Goal: Navigation & Orientation: Find specific page/section

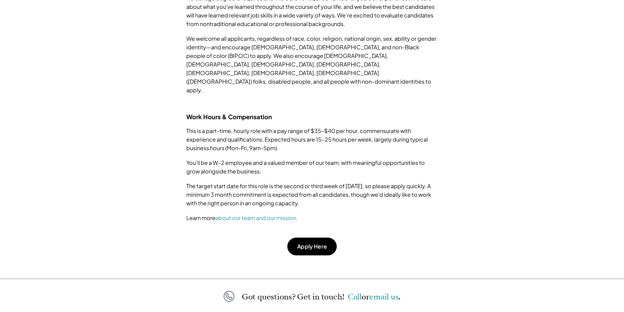
scroll to position [583, 0]
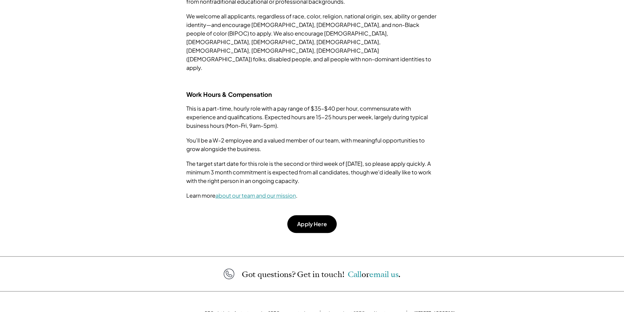
click at [225, 192] on link "about our team and our mission" at bounding box center [255, 195] width 80 height 7
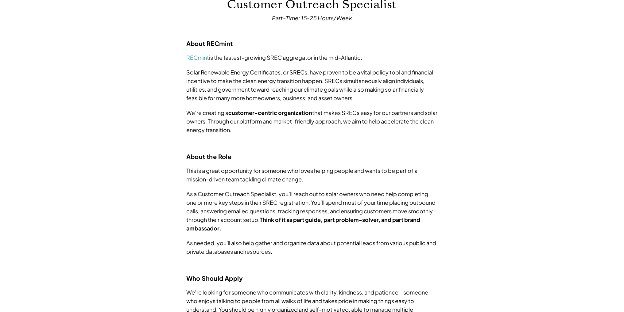
scroll to position [0, 0]
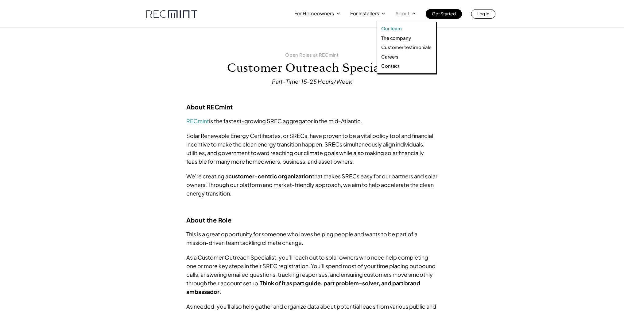
click at [397, 29] on p "Our team" at bounding box center [391, 28] width 21 height 6
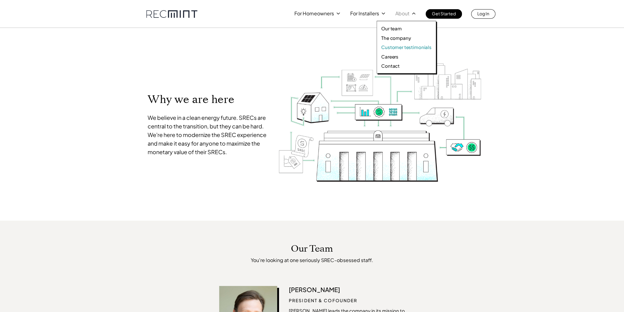
drag, startPoint x: 402, startPoint y: 48, endPoint x: 406, endPoint y: 52, distance: 5.4
click at [403, 48] on p "Customer testimonials" at bounding box center [406, 47] width 50 height 6
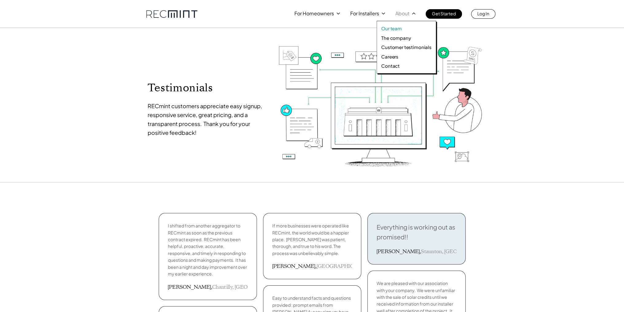
click at [394, 26] on p "Our team" at bounding box center [391, 28] width 21 height 6
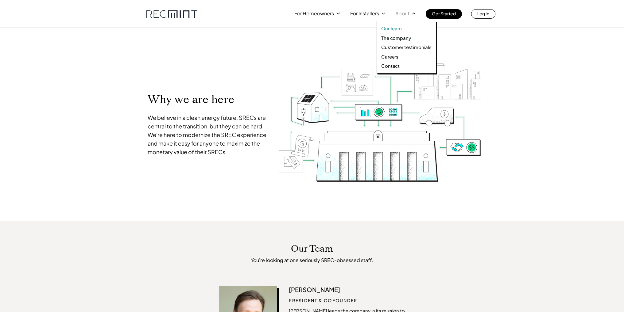
click at [386, 30] on p "Our team" at bounding box center [391, 28] width 21 height 6
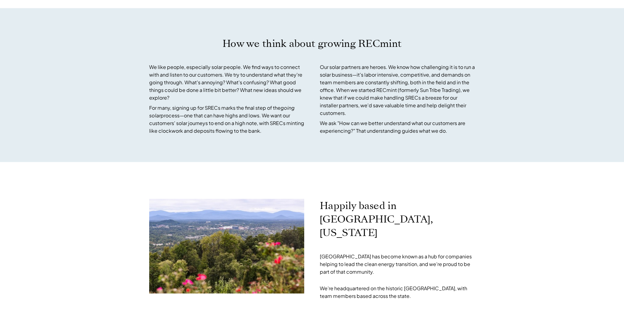
scroll to position [1724, 0]
